Goal: Navigation & Orientation: Find specific page/section

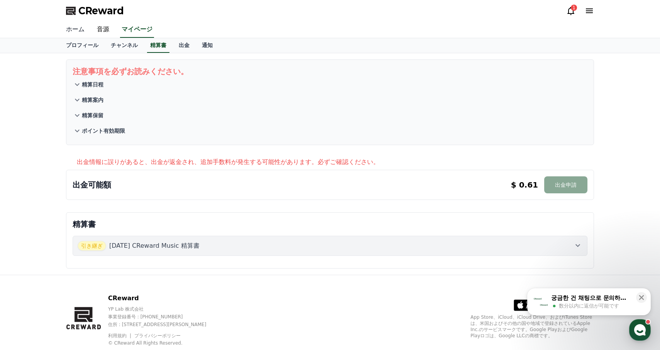
click at [80, 29] on link "ホーム" at bounding box center [75, 30] width 31 height 16
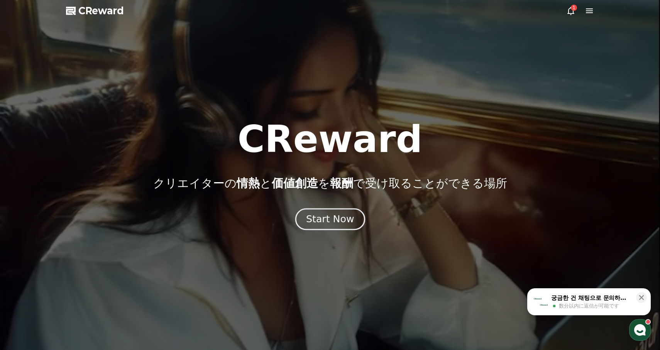
click at [333, 229] on button "Start Now" at bounding box center [330, 219] width 70 height 22
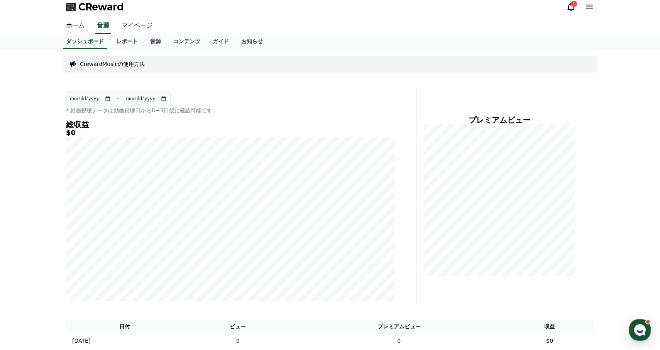
scroll to position [2, 0]
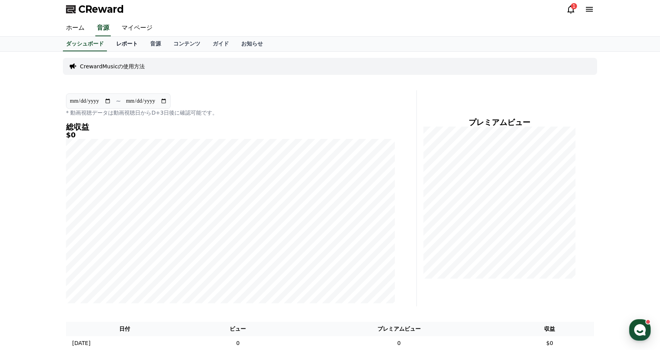
click at [130, 39] on link "レポート" at bounding box center [127, 44] width 34 height 15
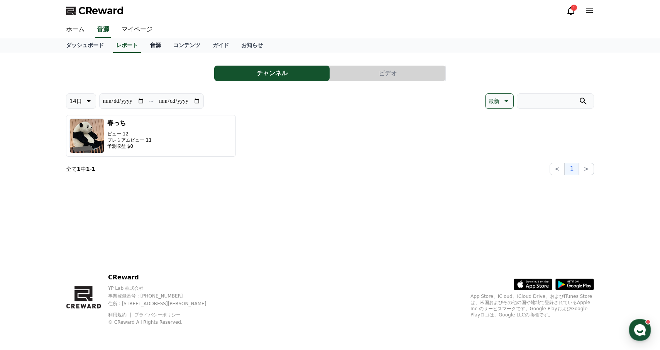
click at [154, 46] on link "音源" at bounding box center [155, 45] width 23 height 15
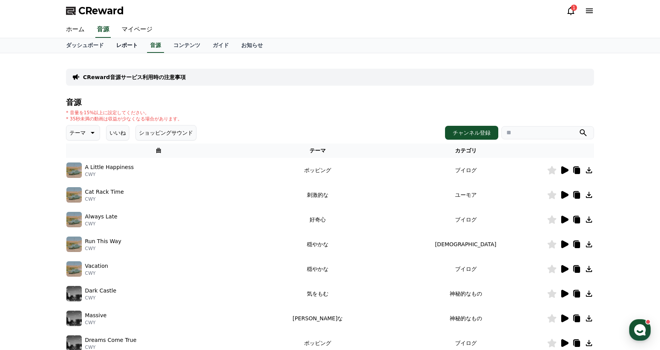
click at [127, 44] on link "レポート" at bounding box center [127, 45] width 34 height 15
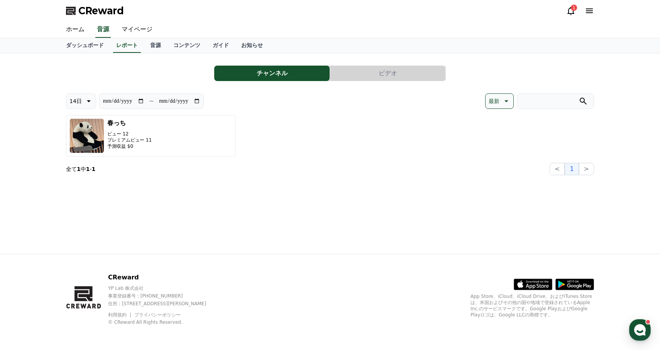
click at [360, 77] on button "ビデオ" at bounding box center [387, 73] width 115 height 15
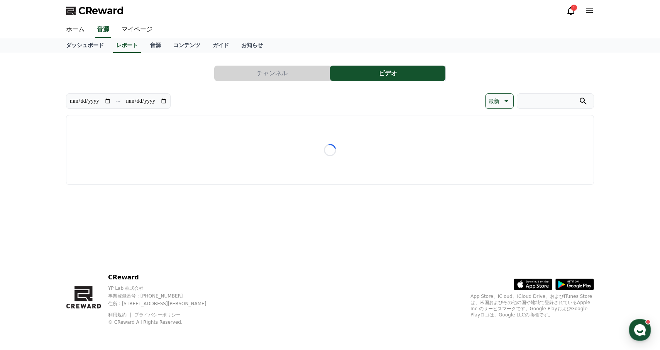
click at [360, 77] on button "ビデオ" at bounding box center [387, 73] width 115 height 15
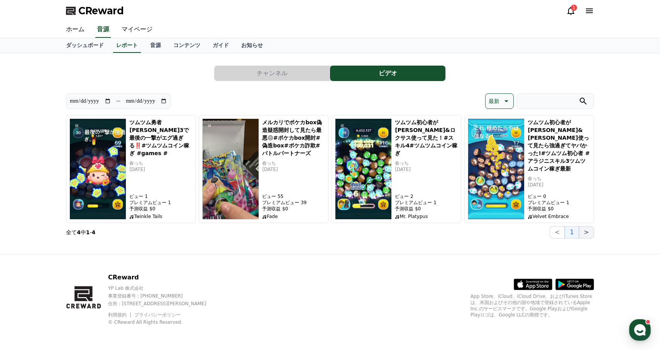
click at [589, 236] on button ">" at bounding box center [586, 232] width 15 height 12
click at [563, 233] on button "<" at bounding box center [557, 232] width 15 height 12
click at [148, 100] on input "**********" at bounding box center [147, 101] width 42 height 8
click at [146, 96] on section "**********" at bounding box center [118, 100] width 105 height 15
click at [154, 46] on link "音源" at bounding box center [155, 45] width 23 height 15
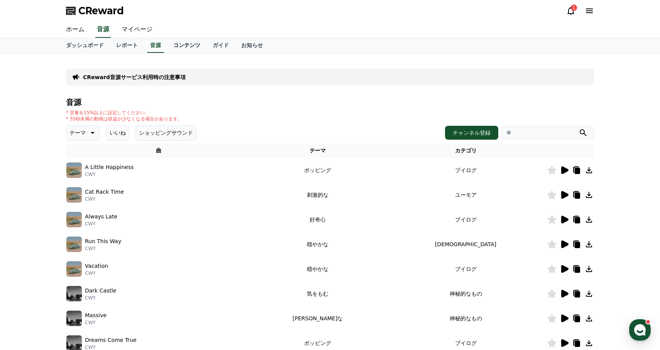
click at [191, 47] on link "コンテンツ" at bounding box center [186, 45] width 39 height 15
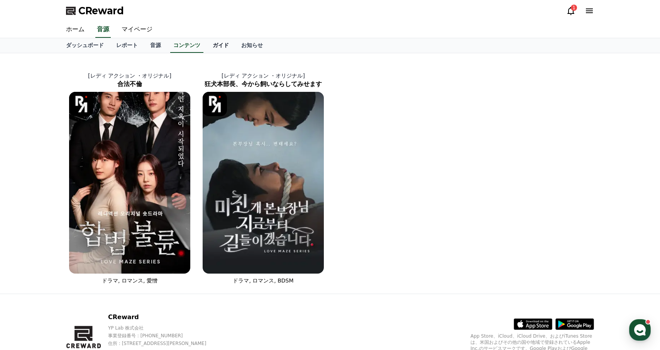
click at [218, 49] on link "ガイド" at bounding box center [221, 45] width 29 height 15
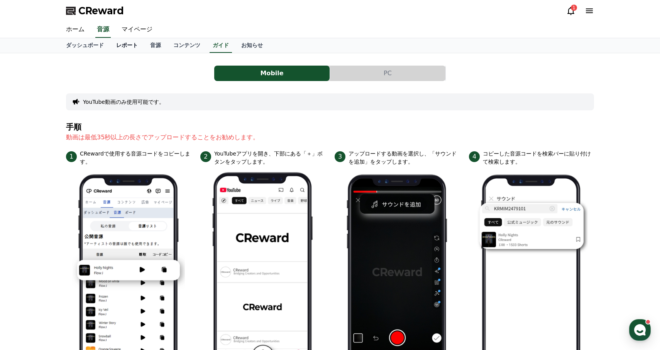
click at [115, 40] on link "レポート" at bounding box center [127, 45] width 34 height 15
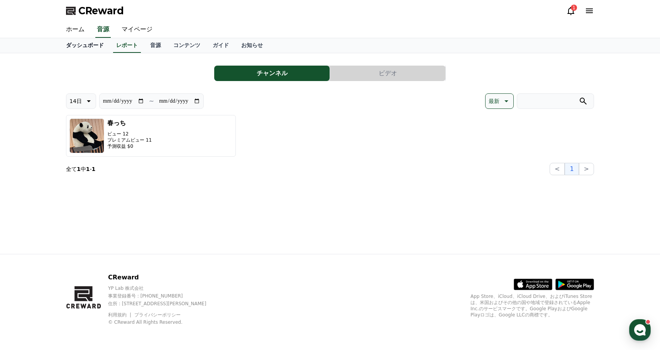
click at [82, 43] on link "ダッシュボード" at bounding box center [85, 45] width 50 height 15
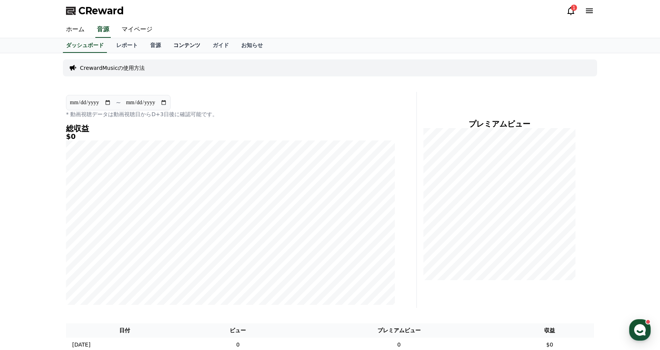
click at [197, 38] on link "コンテンツ" at bounding box center [186, 45] width 39 height 15
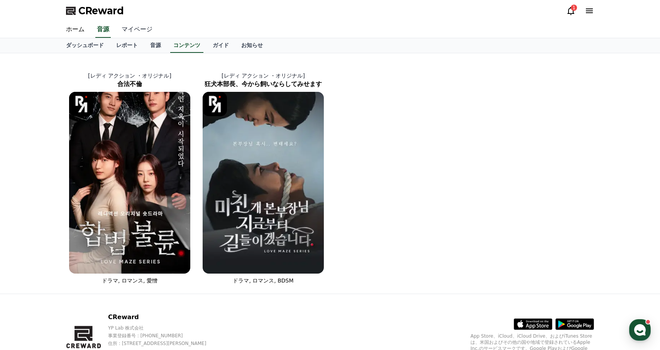
click at [146, 28] on link "マイページ" at bounding box center [136, 30] width 43 height 16
